Goal: Register for event/course

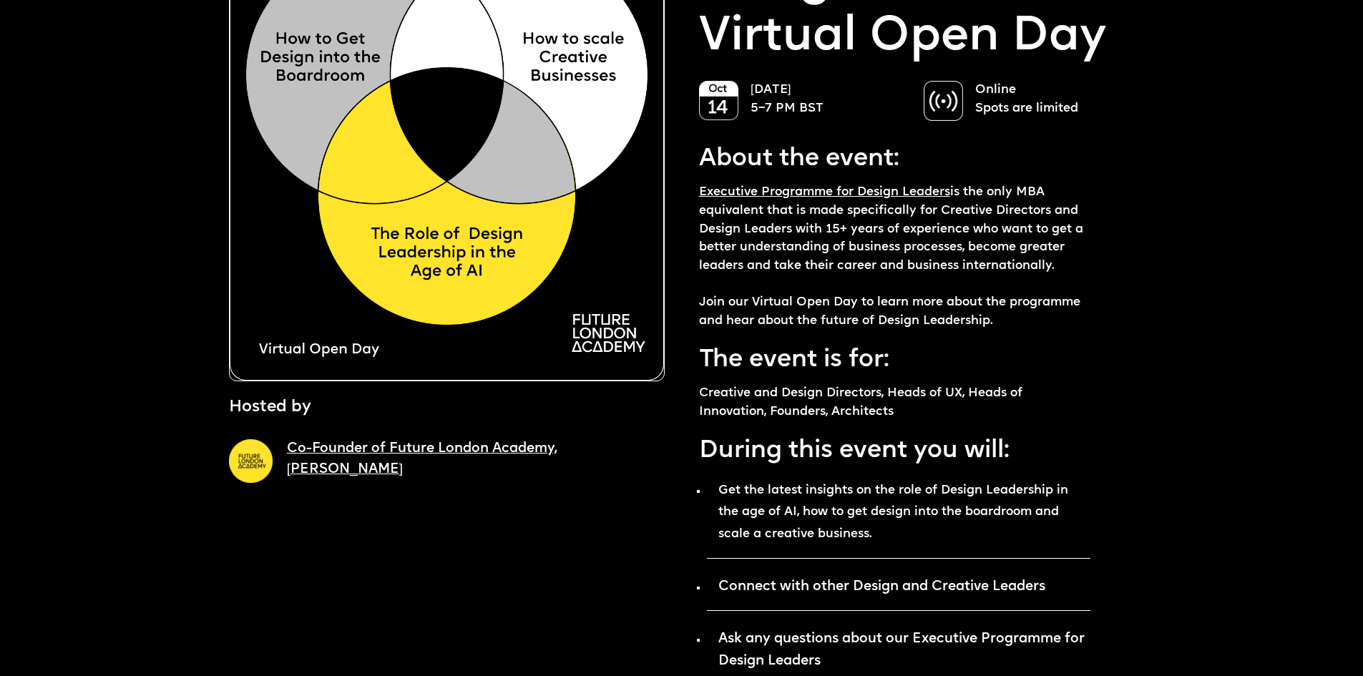
scroll to position [286, 0]
click at [509, 311] on img at bounding box center [447, 109] width 436 height 544
